Goal: Task Accomplishment & Management: Manage account settings

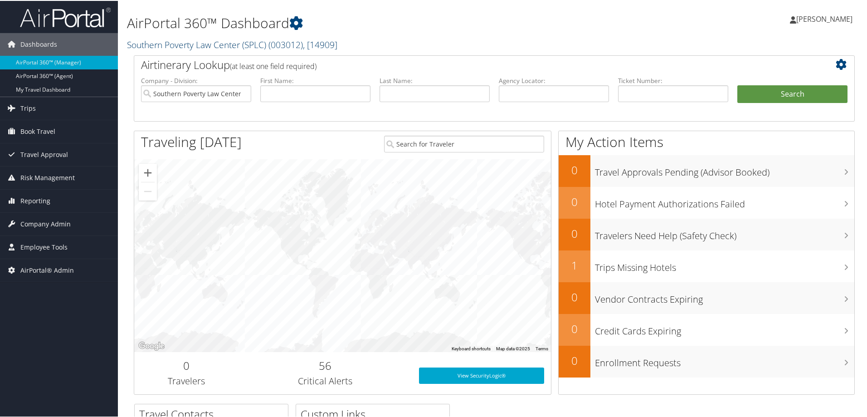
drag, startPoint x: 170, startPoint y: 43, endPoint x: 169, endPoint y: 49, distance: 6.0
click at [170, 44] on link "Southern Poverty Law Center (SPLC) ( 003012 ) , [ 14909 ]" at bounding box center [232, 44] width 210 height 12
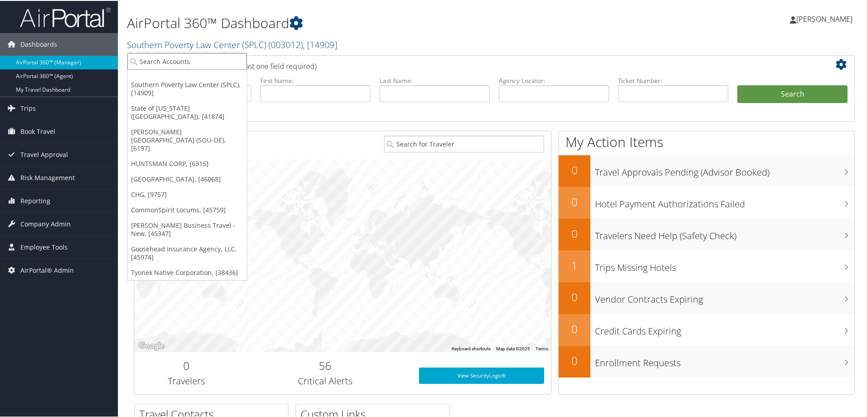
click at [167, 57] on input "search" at bounding box center [186, 60] width 119 height 17
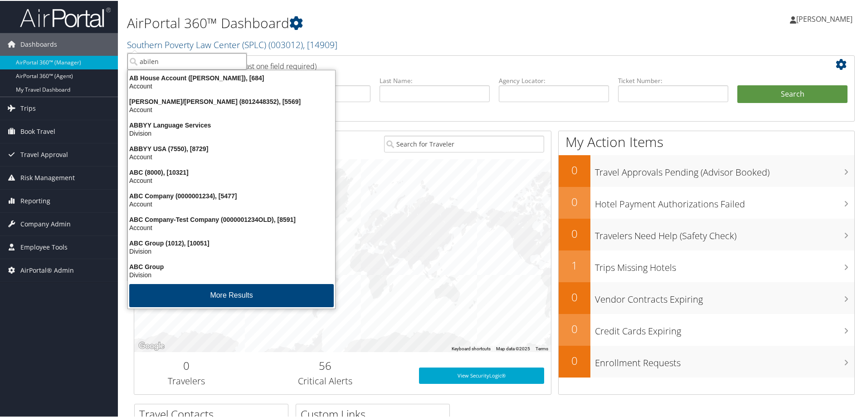
type input "abilene"
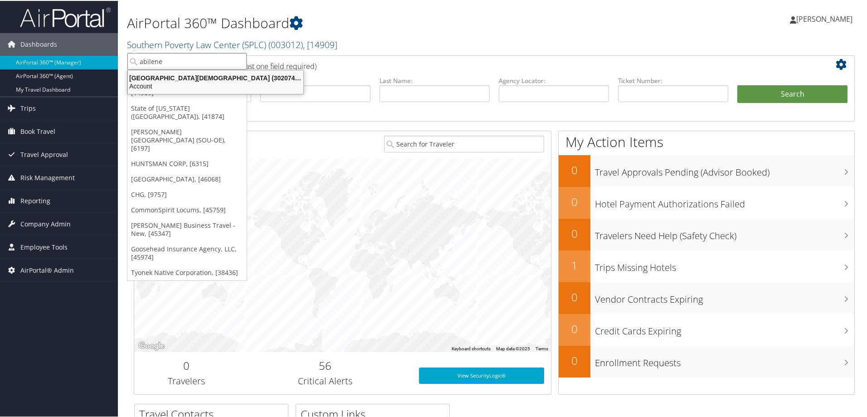
click at [177, 78] on div "Abilene Christian University (302074), [45966]" at bounding box center [215, 77] width 186 height 8
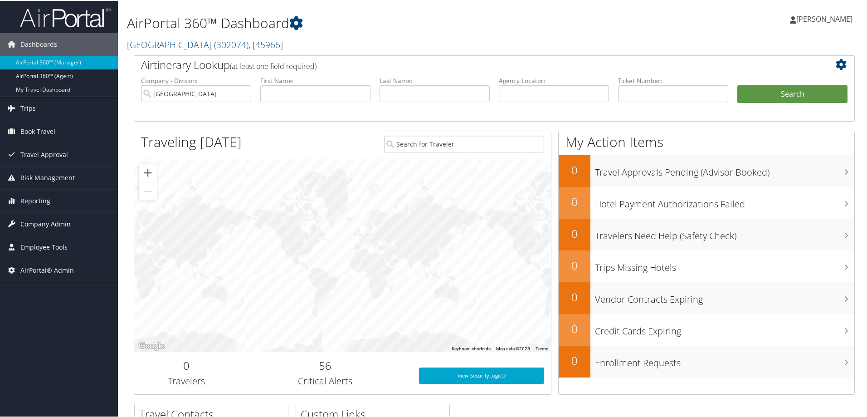
click at [49, 220] on span "Company Admin" at bounding box center [45, 223] width 50 height 23
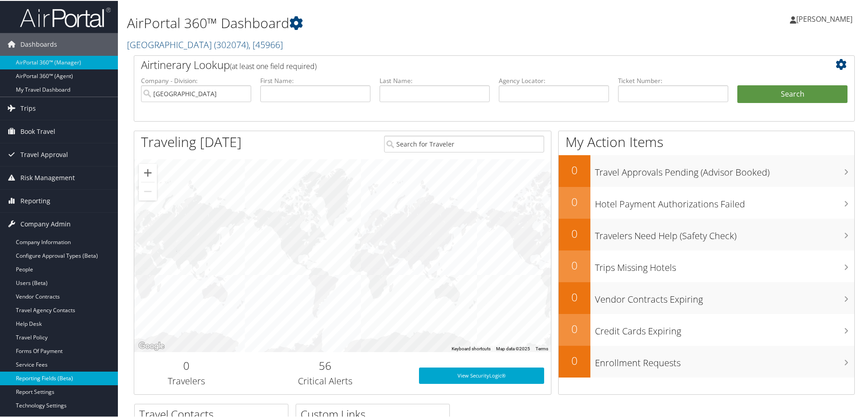
click at [35, 373] on link "Reporting Fields (Beta)" at bounding box center [59, 377] width 118 height 14
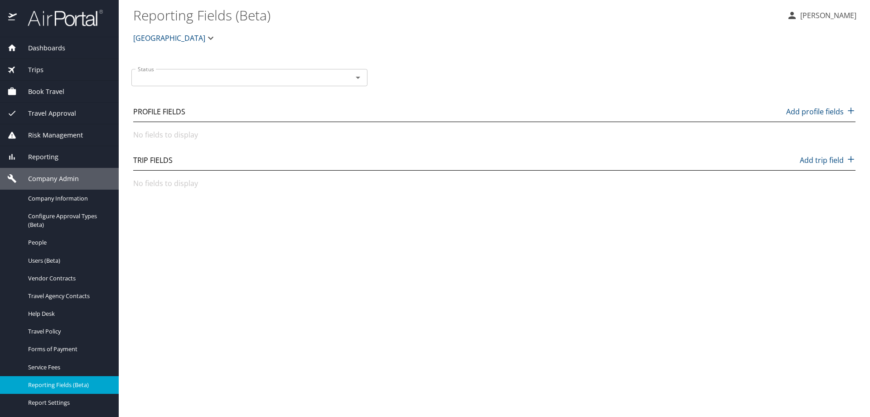
click at [187, 86] on div "Status" at bounding box center [249, 77] width 236 height 17
click at [205, 80] on input "Status" at bounding box center [236, 78] width 204 height 12
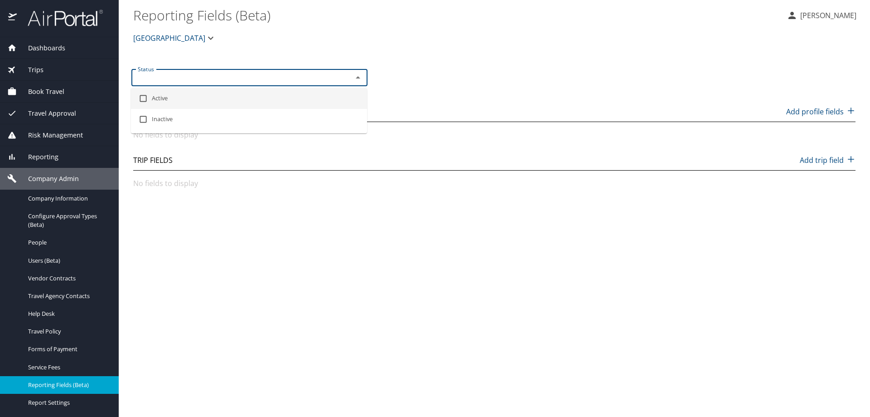
click at [164, 102] on li "Active" at bounding box center [249, 98] width 236 height 21
checkbox input "true"
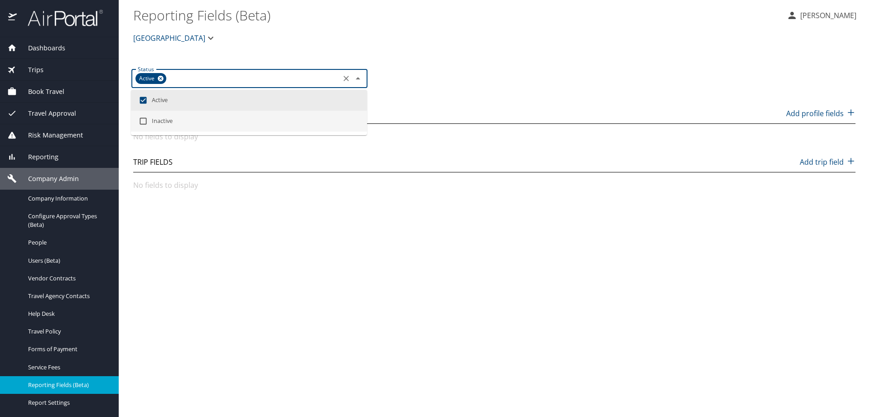
click at [161, 187] on p "No fields to display" at bounding box center [494, 184] width 722 height 11
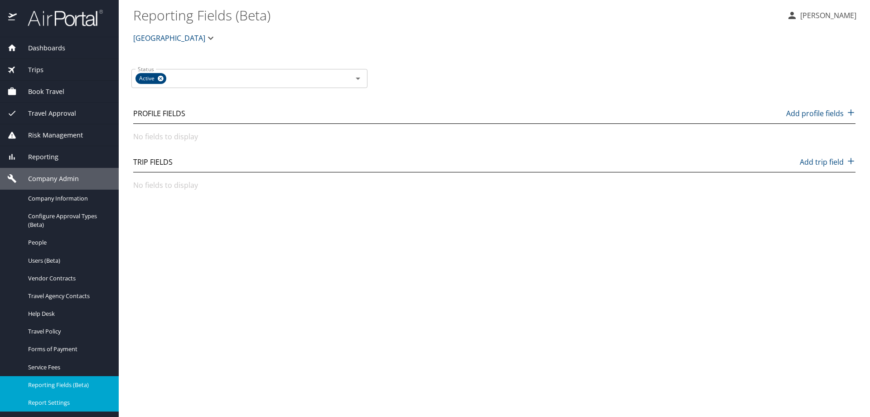
click at [39, 407] on span "Report Settings" at bounding box center [68, 402] width 80 height 9
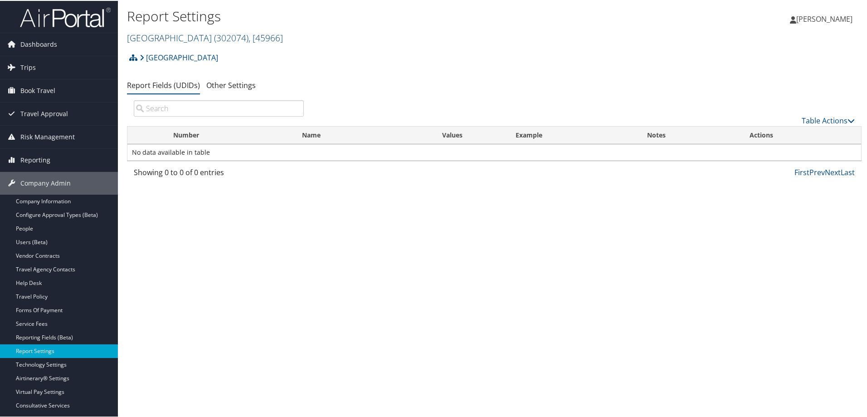
click at [157, 38] on link "[GEOGRAPHIC_DATA][DEMOGRAPHIC_DATA] ( 302074 ) , [ 45966 ]" at bounding box center [205, 37] width 156 height 12
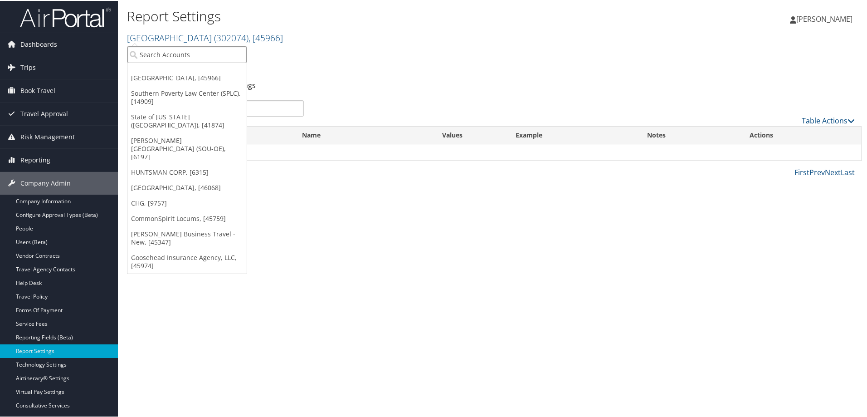
click at [155, 50] on input "search" at bounding box center [186, 53] width 119 height 17
type input "sola"
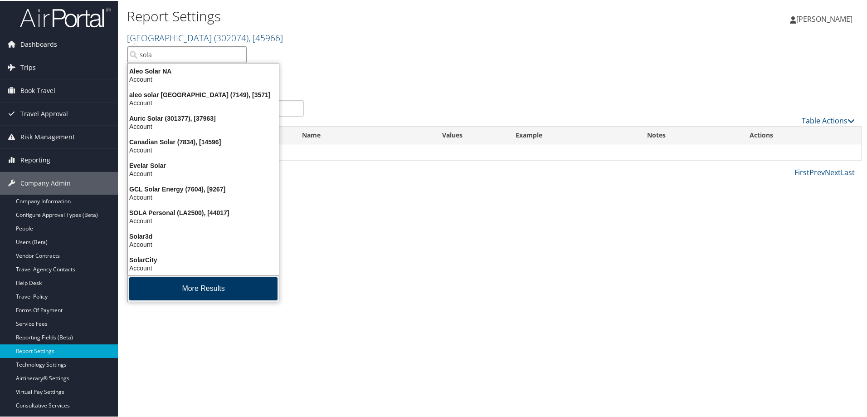
click at [159, 284] on button "More Results" at bounding box center [203, 287] width 148 height 23
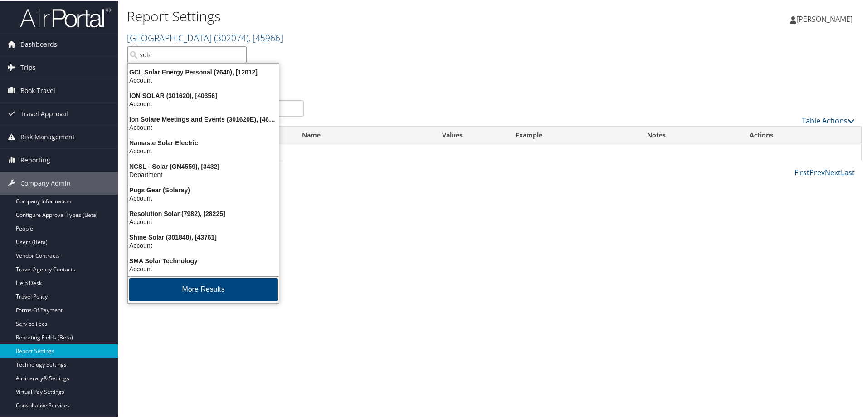
click at [159, 284] on button "More Results" at bounding box center [203, 288] width 148 height 23
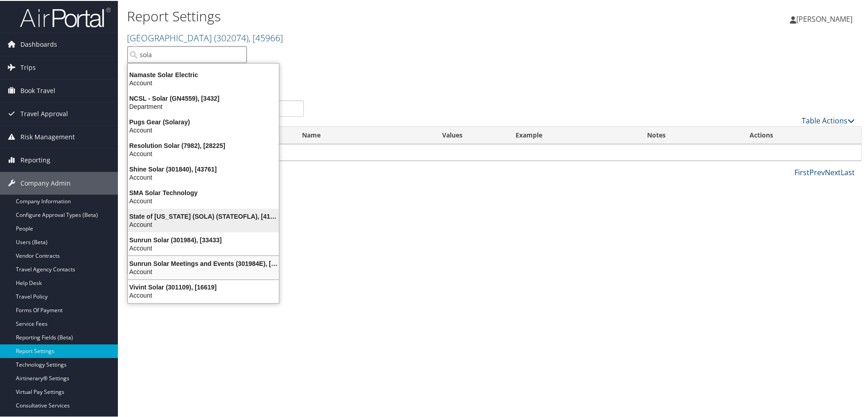
scroll to position [282, 0]
click at [165, 215] on div "State of [US_STATE] (SOLA) (STATEOFLA), [41874]" at bounding box center [203, 215] width 162 height 8
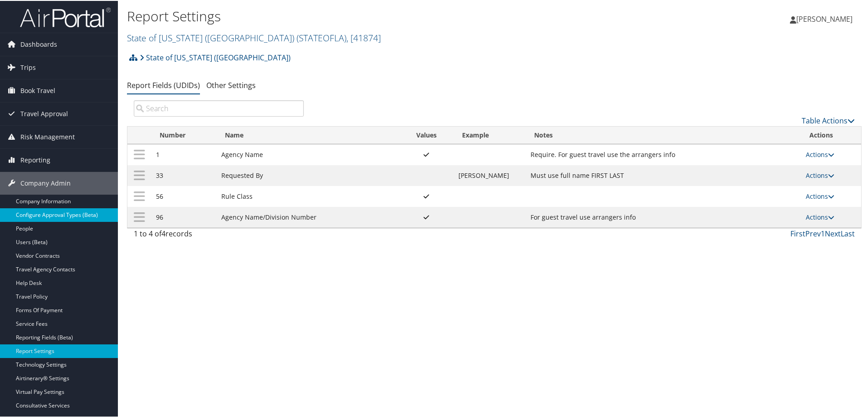
click at [45, 215] on link "Configure Approval Types (Beta)" at bounding box center [59, 214] width 118 height 14
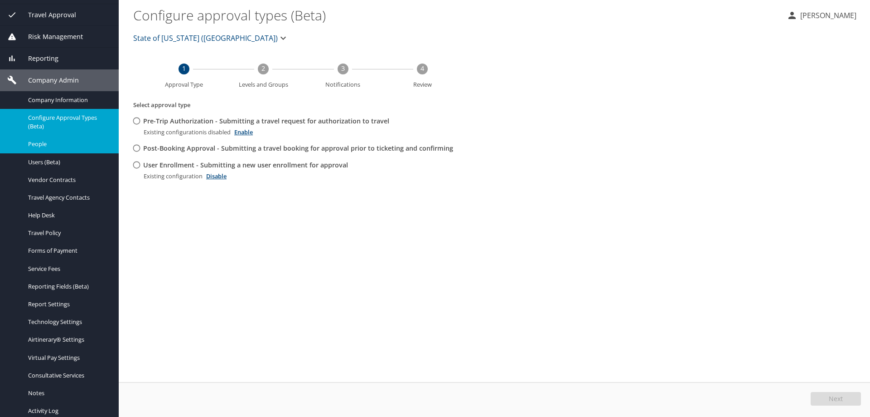
scroll to position [60, 0]
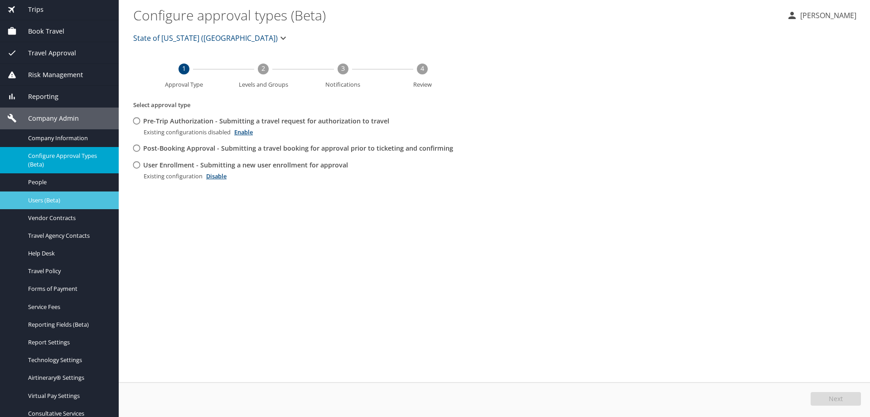
click at [52, 201] on span "Users (Beta)" at bounding box center [68, 200] width 80 height 9
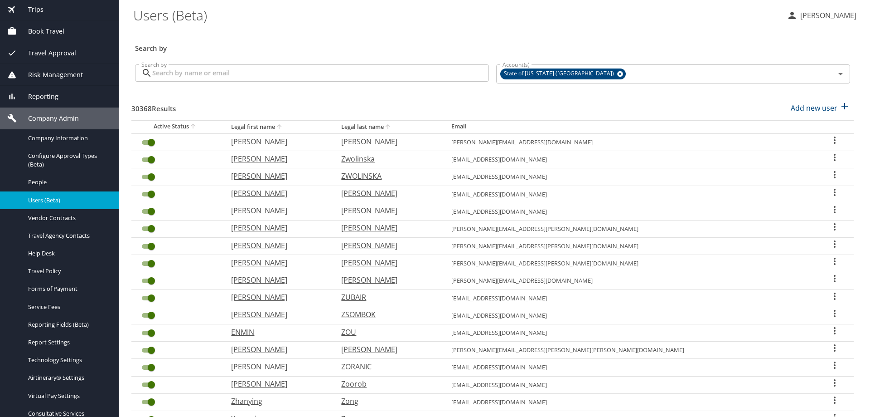
click at [39, 54] on span "Travel Approval" at bounding box center [46, 53] width 59 height 10
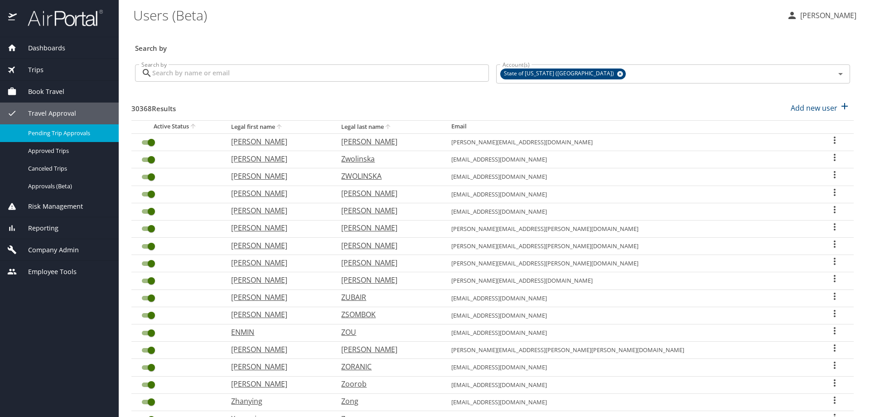
click at [45, 129] on span "Pending Trip Approvals" at bounding box center [68, 133] width 80 height 9
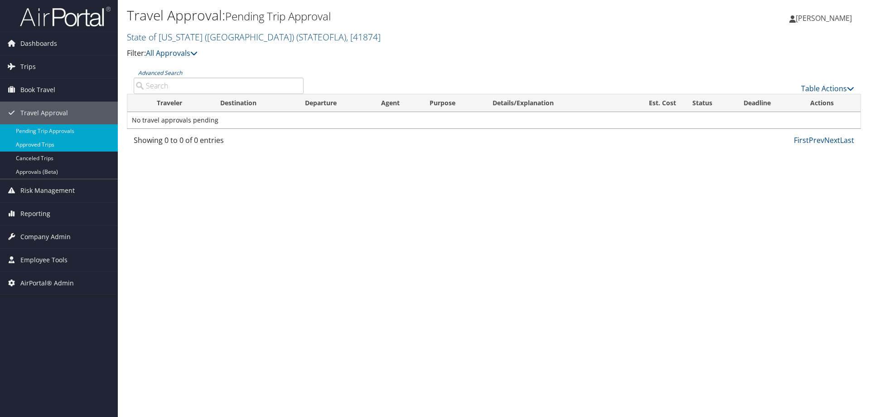
click at [40, 145] on link "Approved Trips" at bounding box center [59, 145] width 118 height 14
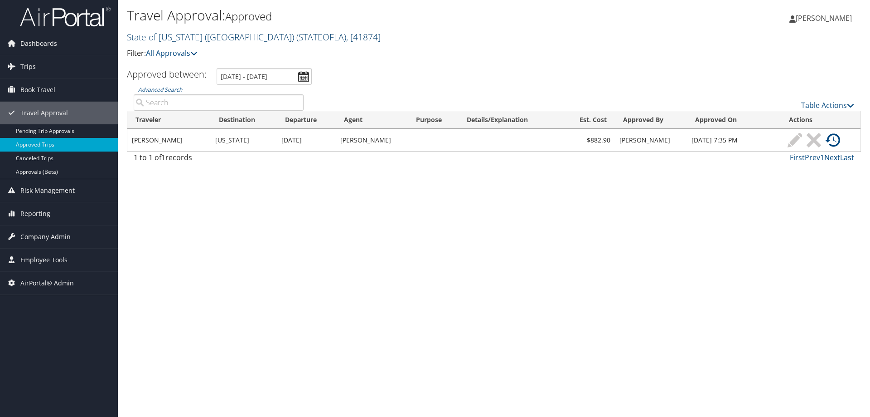
click at [160, 35] on link "State of Louisiana (SOLA) ( STATEOFLA ) , [ 41874 ]" at bounding box center [254, 37] width 254 height 12
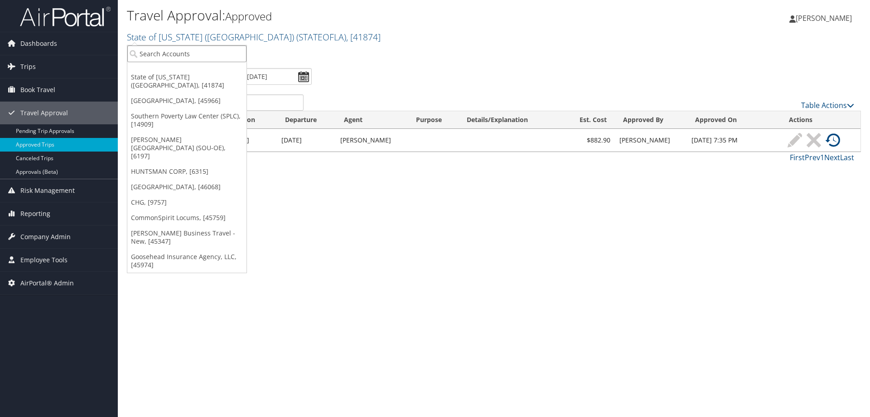
click at [155, 57] on input "search" at bounding box center [186, 53] width 119 height 17
paste input "LA1556"
type input "LA1556"
click at [159, 72] on div "UNIV OF NEW ORLEANS (LA1556), [42491]" at bounding box center [208, 70] width 172 height 8
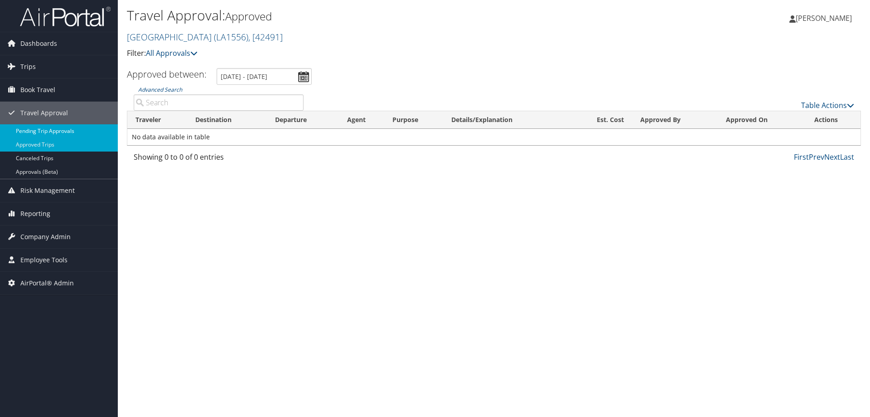
click at [29, 132] on link "Pending Trip Approvals" at bounding box center [59, 131] width 118 height 14
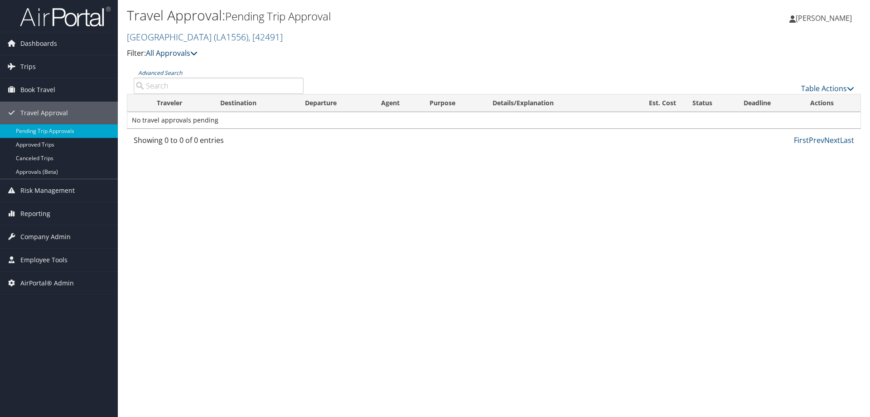
click at [167, 54] on link "All Approvals" at bounding box center [172, 53] width 52 height 10
click at [45, 155] on link "Canceled Trips" at bounding box center [59, 158] width 118 height 14
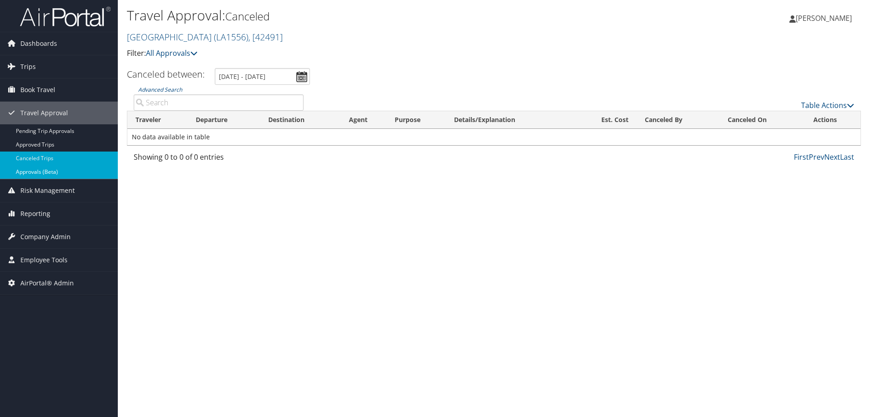
click at [42, 170] on link "Approvals (Beta)" at bounding box center [59, 172] width 118 height 14
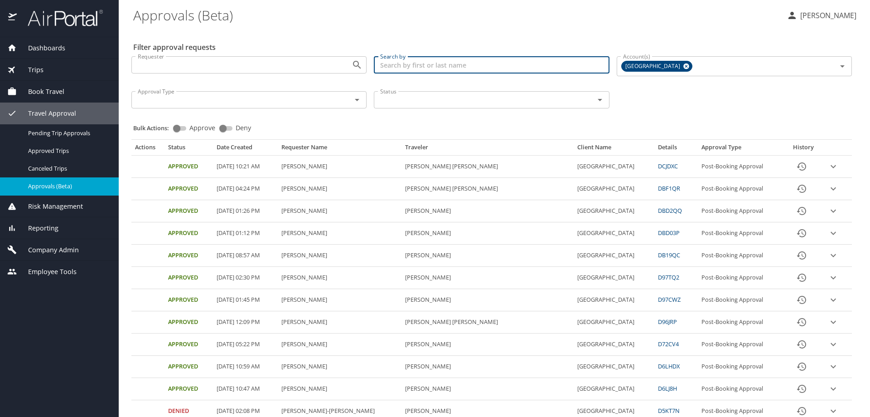
click at [437, 68] on input "Search by" at bounding box center [491, 64] width 235 height 17
type input "[PERSON_NAME]"
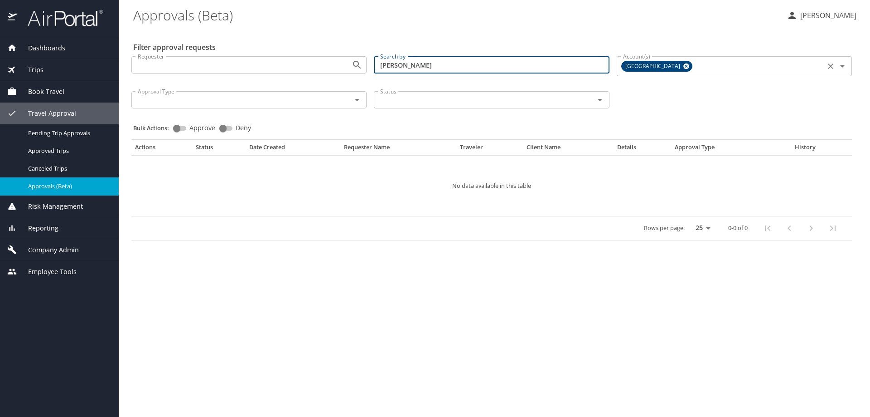
click at [721, 64] on input "Account(s)" at bounding box center [758, 66] width 128 height 12
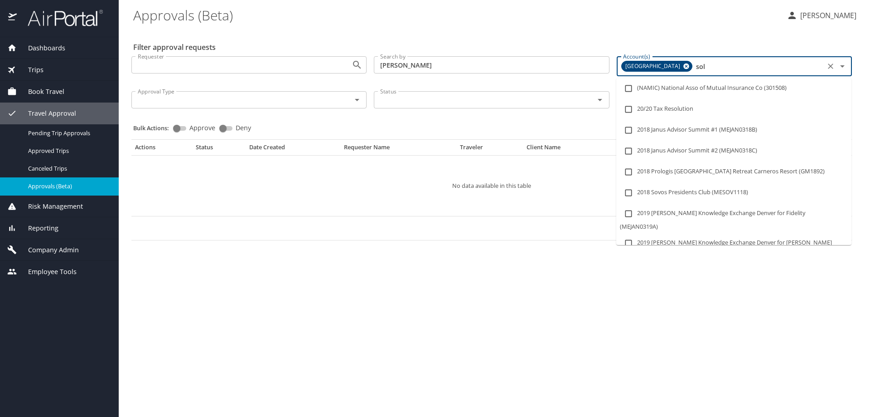
type input "sola"
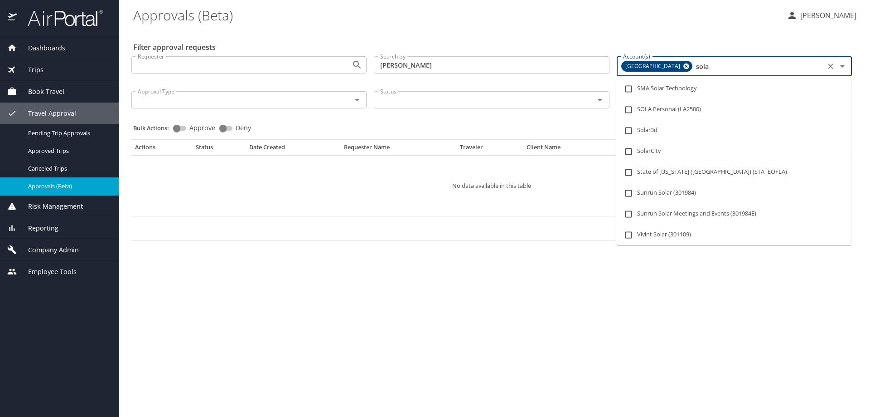
scroll to position [295, 0]
click at [631, 170] on input "checkbox" at bounding box center [628, 168] width 17 height 17
checkbox input "true"
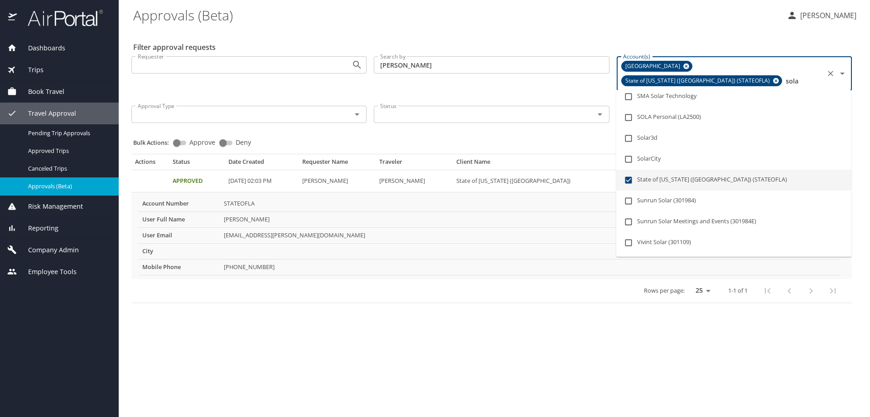
type input "sola"
click at [368, 324] on main "Approvals (Beta) Dawn Meadows Filter approval requests Requester Requester Sear…" at bounding box center [494, 208] width 751 height 417
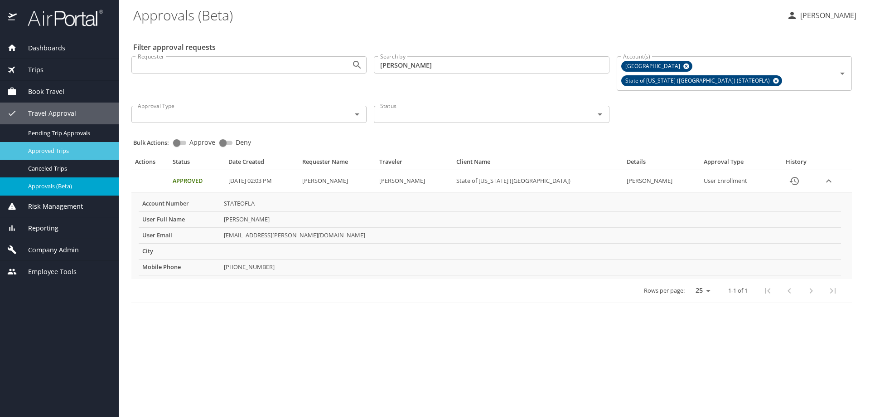
click at [41, 150] on span "Approved Trips" at bounding box center [68, 150] width 80 height 9
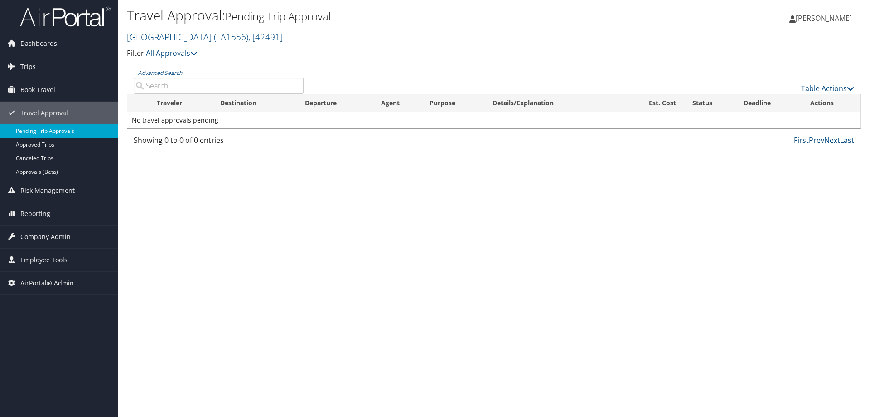
click at [38, 126] on link "Pending Trip Approvals" at bounding box center [59, 131] width 118 height 14
click at [197, 39] on link "UNIV OF NEW ORLEANS ( LA1556 ) , [ 42491 ]" at bounding box center [205, 37] width 156 height 12
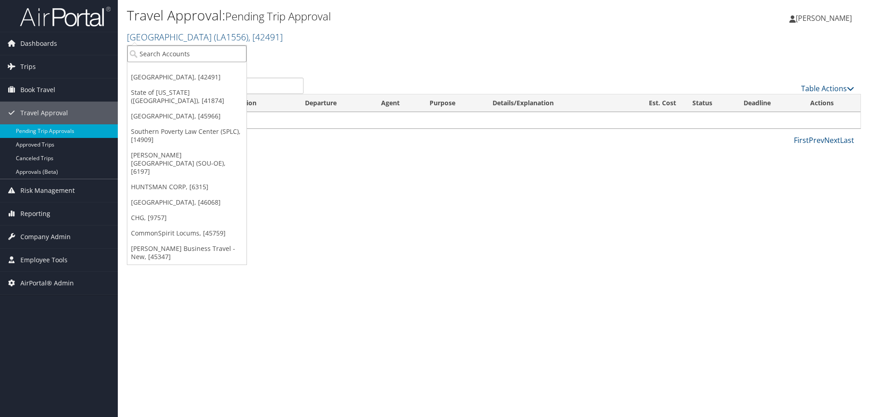
click at [185, 55] on input "search" at bounding box center [186, 53] width 119 height 17
type input "sola"
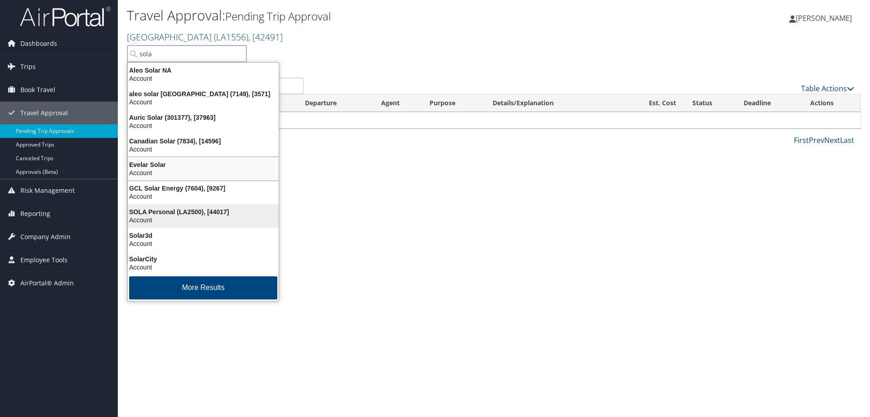
scroll to position [2, 0]
drag, startPoint x: 155, startPoint y: 293, endPoint x: 164, endPoint y: 287, distance: 11.0
click at [155, 292] on button "More Results" at bounding box center [203, 287] width 148 height 23
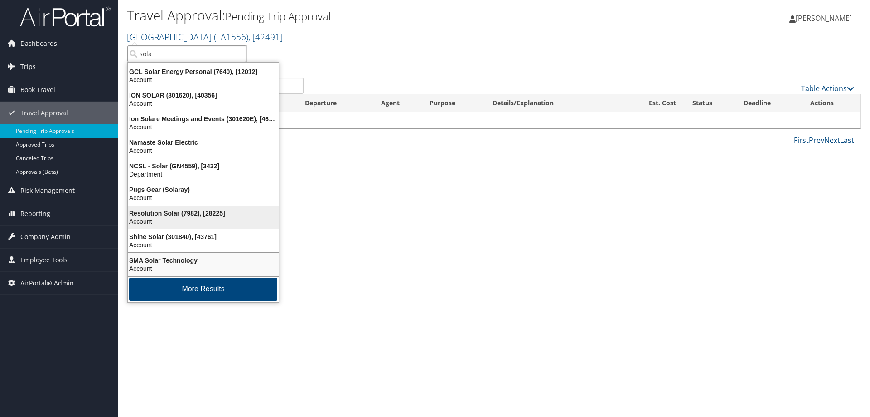
scroll to position [213, 0]
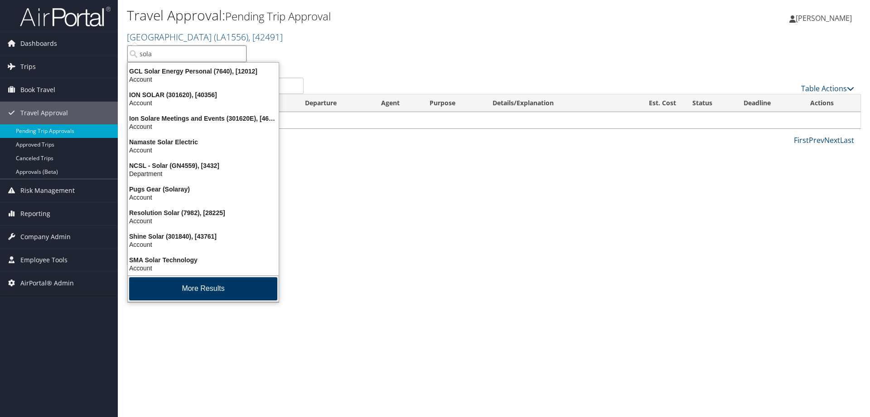
click at [172, 289] on button "More Results" at bounding box center [203, 288] width 148 height 23
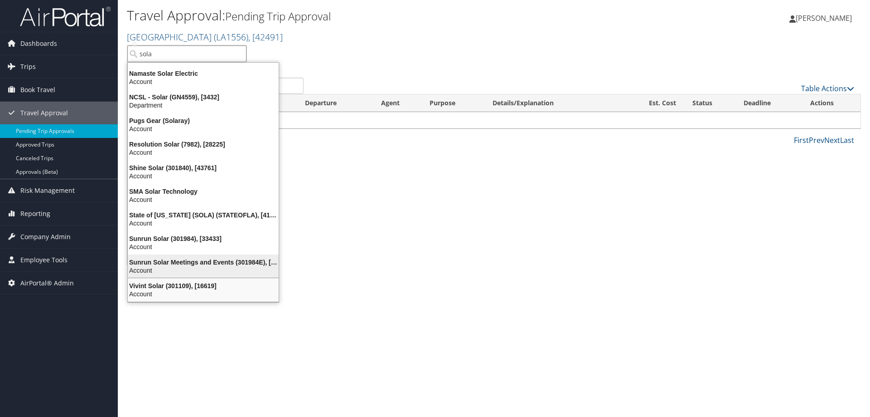
scroll to position [282, 0]
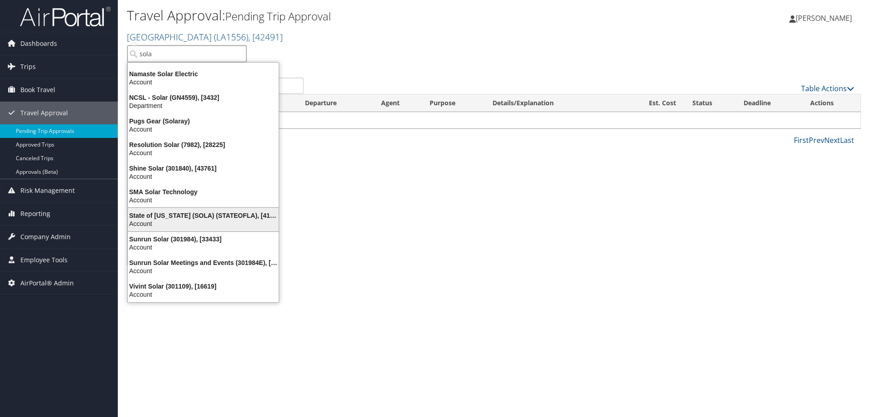
click at [169, 219] on div "Account" at bounding box center [203, 223] width 162 height 8
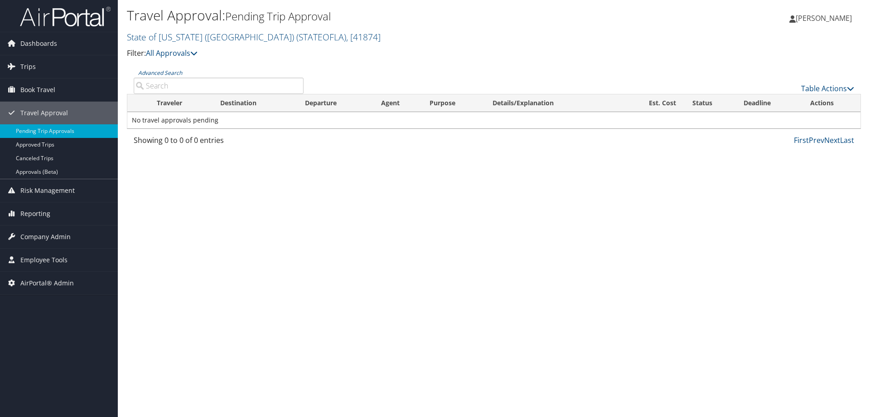
click at [165, 87] on input "Advanced Search" at bounding box center [219, 85] width 170 height 16
type input "[PERSON_NAME]"
click at [159, 51] on link "All Approvals" at bounding box center [172, 53] width 52 height 10
click at [519, 54] on p "Filter: All Approvals" at bounding box center [371, 54] width 489 height 12
click at [31, 235] on span "Company Admin" at bounding box center [45, 236] width 50 height 23
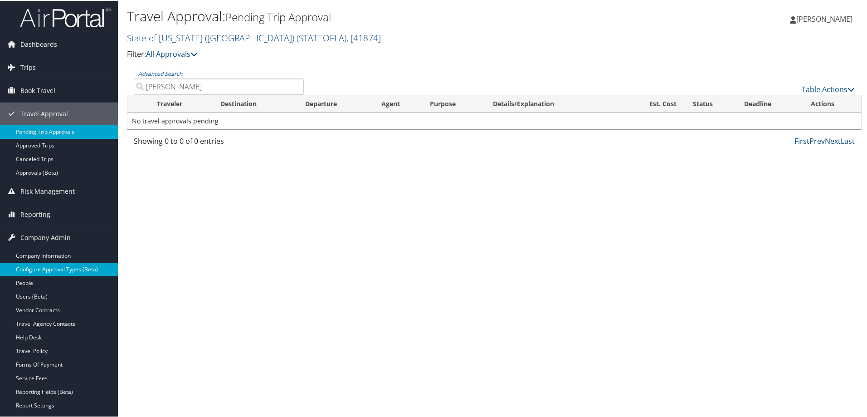
click at [31, 268] on link "Configure Approval Types (Beta)" at bounding box center [59, 269] width 118 height 14
